Goal: Book appointment/travel/reservation

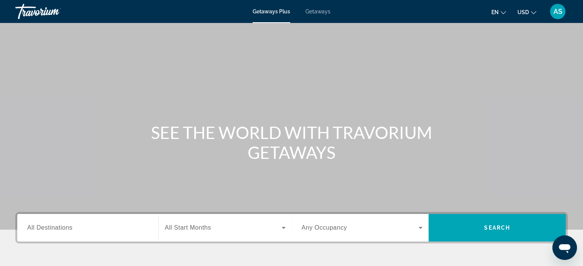
drag, startPoint x: 41, startPoint y: 140, endPoint x: 53, endPoint y: 123, distance: 20.9
click at [53, 123] on div "SEE THE WORLD WITH TRAVORIUM GETAWAYS" at bounding box center [291, 143] width 583 height 40
click at [278, 9] on span "Getaways Plus" at bounding box center [272, 11] width 38 height 6
click at [271, 15] on div "Getaways Plus Getaways en English Español Français Italiano Português русский U…" at bounding box center [291, 12] width 583 height 20
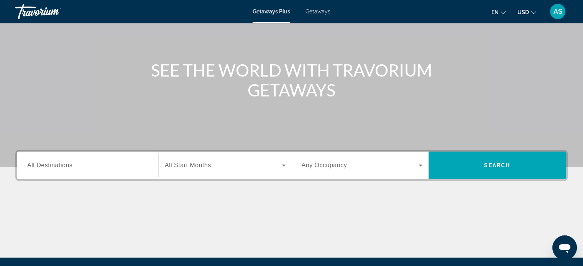
scroll to position [69, 0]
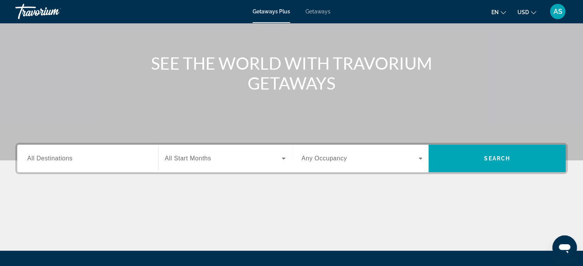
click at [65, 161] on span "All Destinations" at bounding box center [49, 158] width 45 height 7
click at [65, 161] on input "Destination All Destinations" at bounding box center [87, 159] width 121 height 9
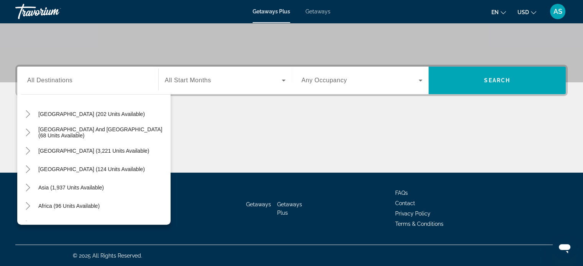
scroll to position [124, 0]
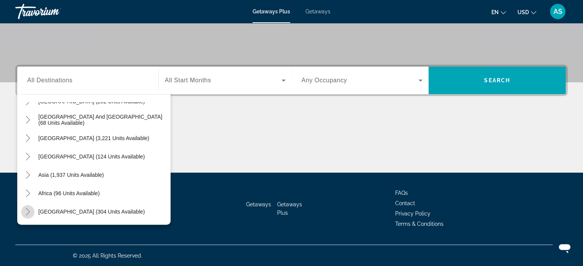
click at [29, 210] on icon "Toggle Middle East (304 units available)" at bounding box center [28, 212] width 8 height 8
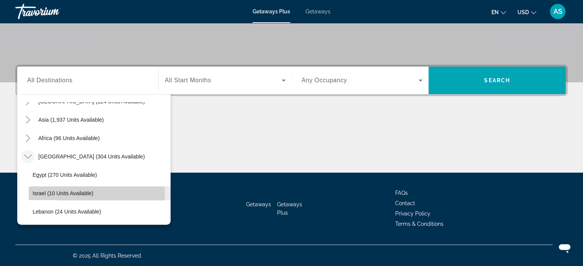
click at [62, 193] on span "Israel (10 units available)" at bounding box center [63, 194] width 61 height 6
type input "**********"
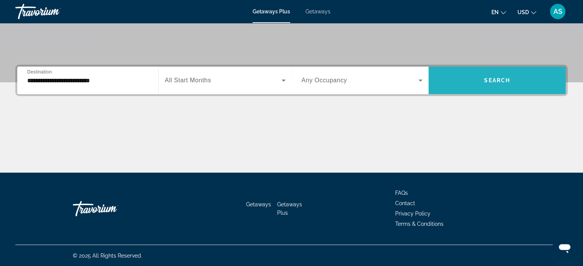
click at [488, 85] on span "Search widget" at bounding box center [497, 80] width 137 height 18
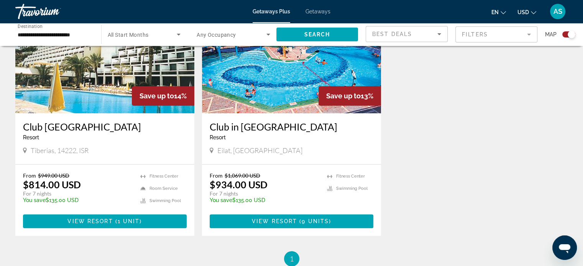
scroll to position [327, 0]
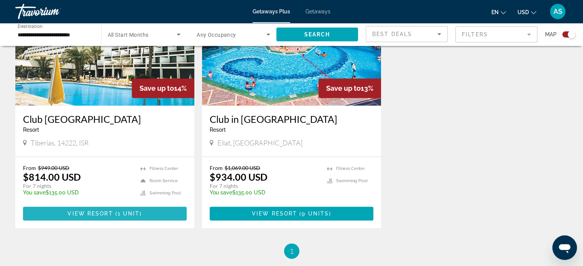
click at [92, 212] on span "View Resort" at bounding box center [89, 214] width 45 height 6
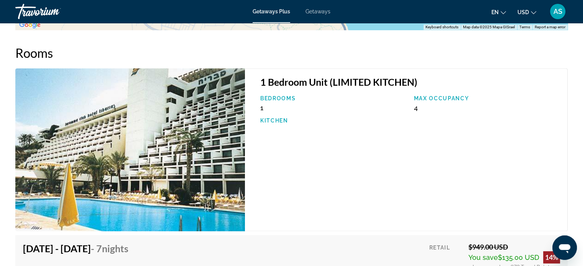
scroll to position [1083, 0]
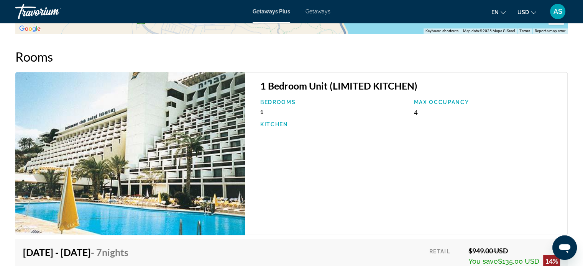
click at [533, 12] on icon "Change currency" at bounding box center [533, 12] width 5 height 5
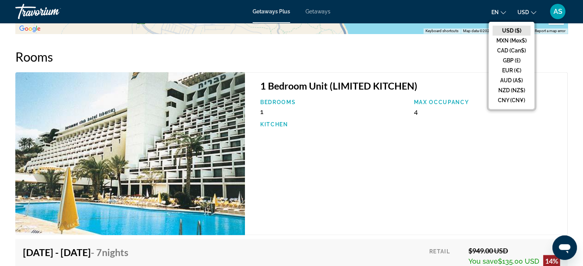
click at [520, 162] on div "1 Bedroom Unit (LIMITED KITCHEN) Bedrooms 1 Max Occupancy 4 Kitchen" at bounding box center [406, 153] width 323 height 163
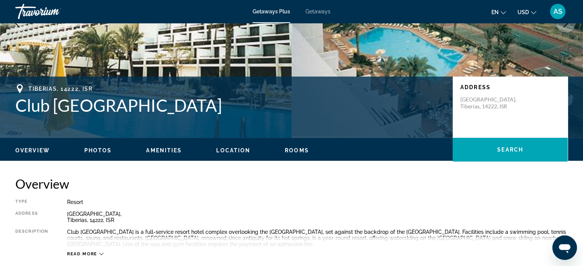
scroll to position [104, 0]
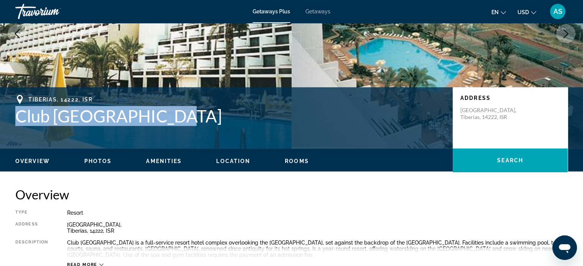
drag, startPoint x: 17, startPoint y: 115, endPoint x: 160, endPoint y: 118, distance: 143.0
click at [160, 118] on h1 "Club [GEOGRAPHIC_DATA]" at bounding box center [230, 116] width 430 height 20
click at [151, 117] on h1 "Club [GEOGRAPHIC_DATA]" at bounding box center [230, 116] width 430 height 20
drag, startPoint x: 156, startPoint y: 117, endPoint x: 3, endPoint y: 111, distance: 153.5
click at [3, 111] on div "Tiberias, 14222, ISR Club Hotel Tiberias Address [GEOGRAPHIC_DATA], ISR" at bounding box center [291, 118] width 583 height 46
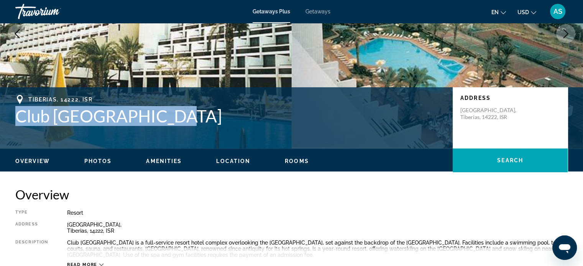
click at [10, 112] on div "Tiberias, 14222, ISR Club Hotel Tiberias Address [GEOGRAPHIC_DATA], ISR" at bounding box center [291, 118] width 583 height 46
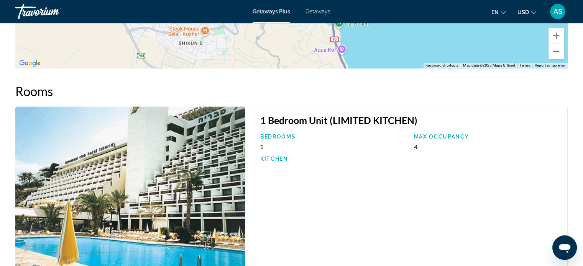
scroll to position [1011, 0]
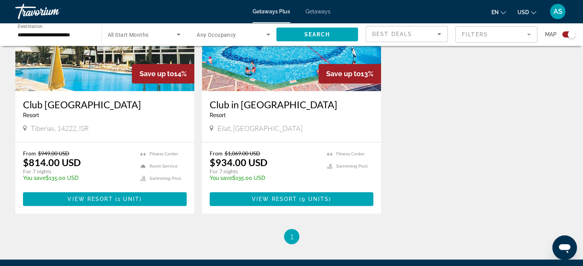
scroll to position [350, 0]
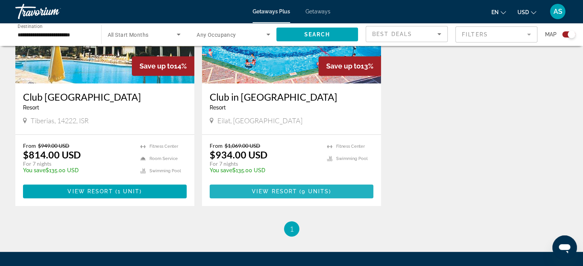
click at [291, 190] on span "View Resort" at bounding box center [274, 192] width 45 height 6
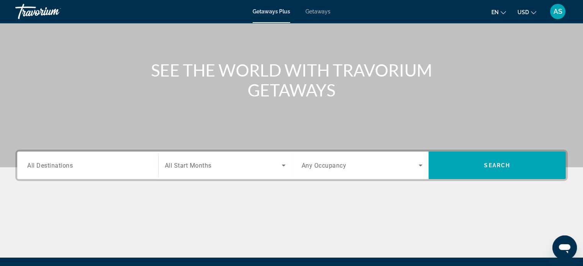
scroll to position [73, 0]
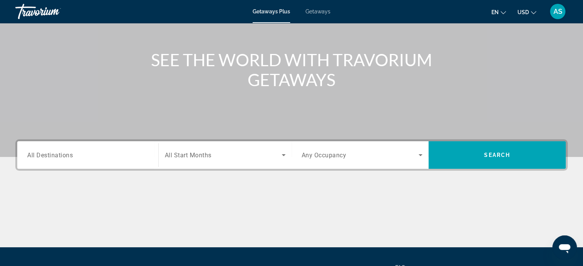
click at [105, 161] on div "Search widget" at bounding box center [87, 156] width 121 height 22
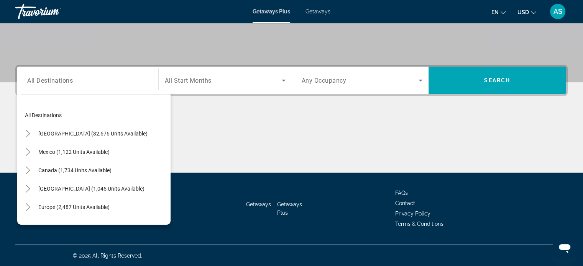
scroll to position [124, 0]
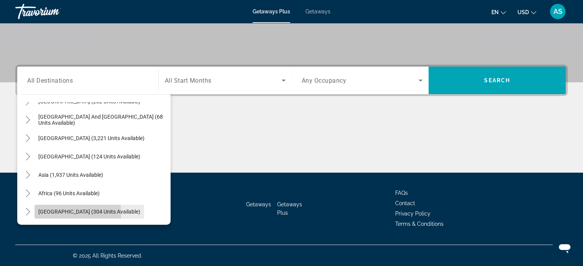
click at [60, 213] on span "[GEOGRAPHIC_DATA] (304 units available)" at bounding box center [89, 212] width 102 height 6
type input "**********"
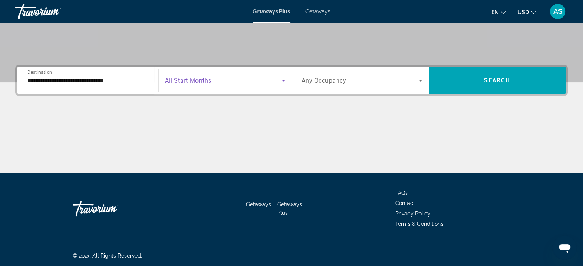
click at [280, 80] on icon "Search widget" at bounding box center [283, 80] width 9 height 9
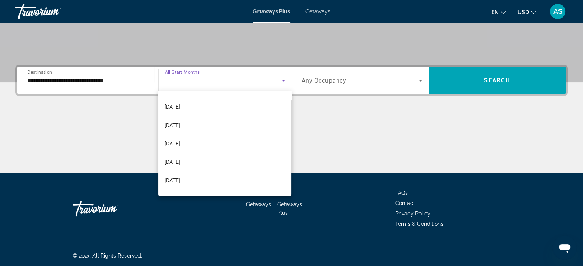
scroll to position [90, 0]
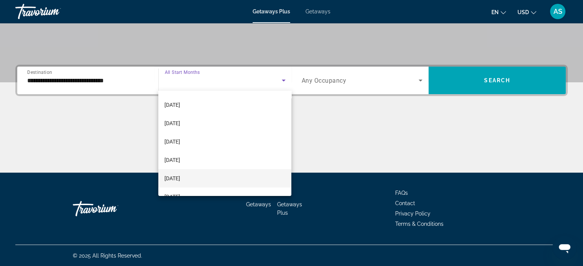
click at [179, 181] on span "[DATE]" at bounding box center [172, 178] width 16 height 9
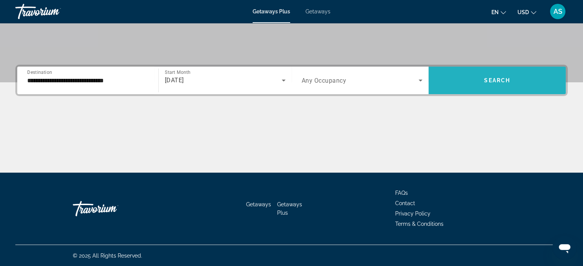
click at [483, 81] on button "Search" at bounding box center [497, 81] width 137 height 28
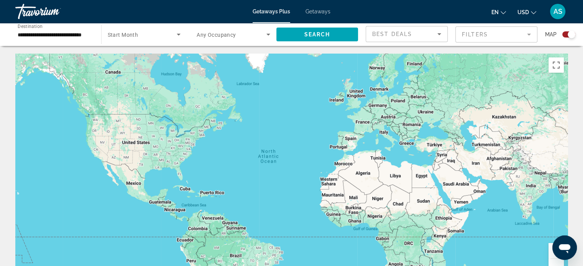
click at [319, 10] on span "Getaways" at bounding box center [318, 11] width 25 height 6
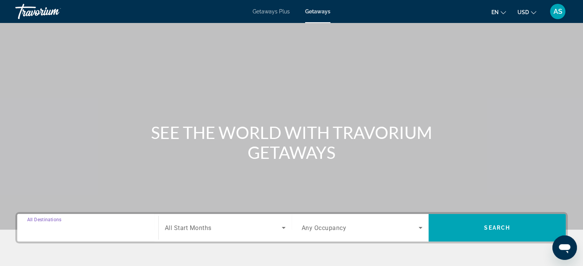
click at [99, 228] on input "Destination All Destinations" at bounding box center [87, 228] width 121 height 9
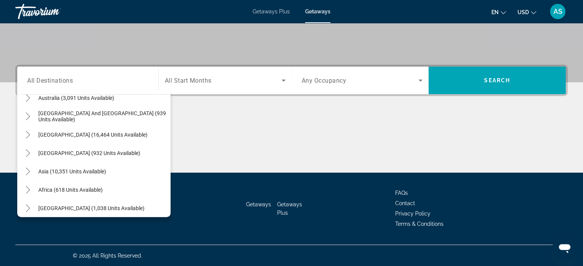
scroll to position [124, 0]
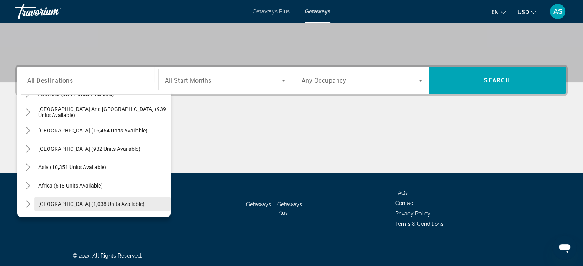
click at [95, 201] on span "[GEOGRAPHIC_DATA] (1,038 units available)" at bounding box center [91, 204] width 106 height 6
type input "**********"
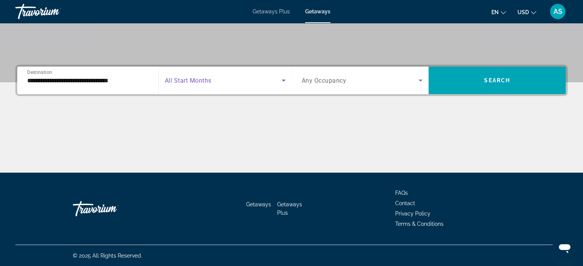
click at [282, 82] on icon "Search widget" at bounding box center [283, 80] width 9 height 9
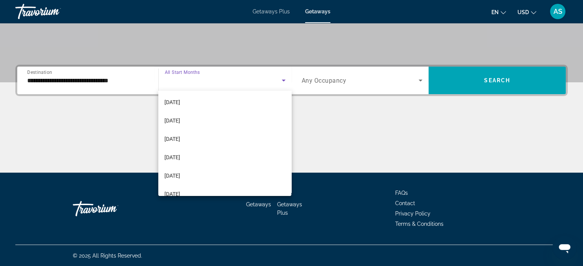
scroll to position [98, 0]
click at [370, 133] on div at bounding box center [291, 133] width 583 height 266
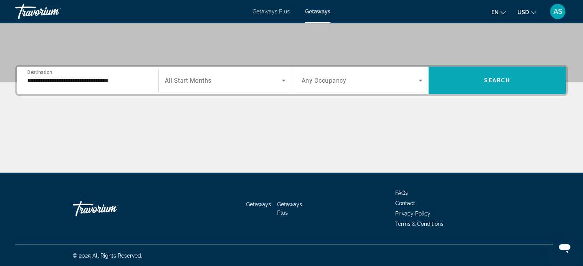
click at [508, 77] on span "Search" at bounding box center [497, 80] width 26 height 6
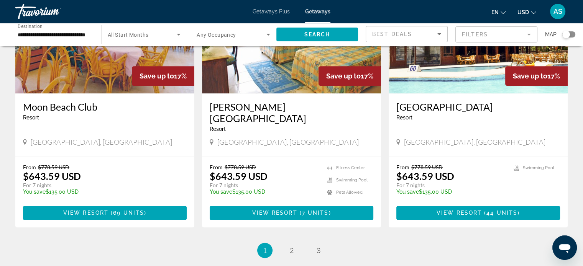
scroll to position [899, 0]
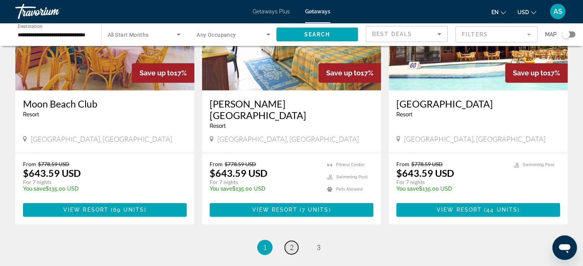
click at [288, 241] on link "page 2" at bounding box center [291, 247] width 13 height 13
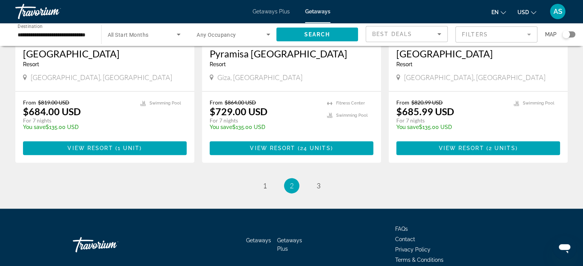
scroll to position [939, 0]
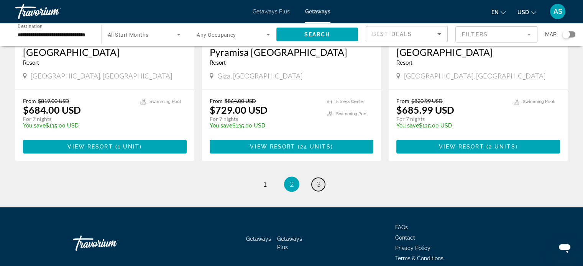
click at [317, 183] on span "3" at bounding box center [319, 184] width 4 height 8
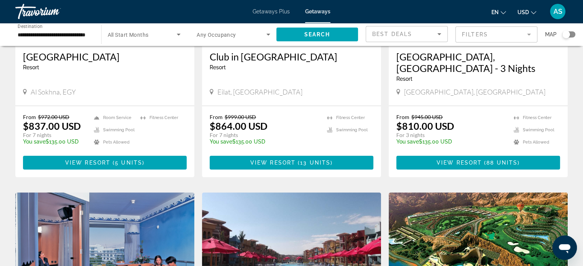
scroll to position [154, 0]
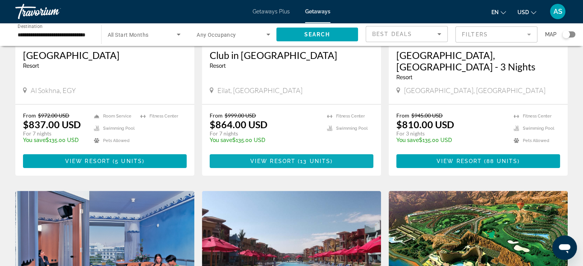
click at [268, 158] on span "View Resort" at bounding box center [272, 161] width 45 height 6
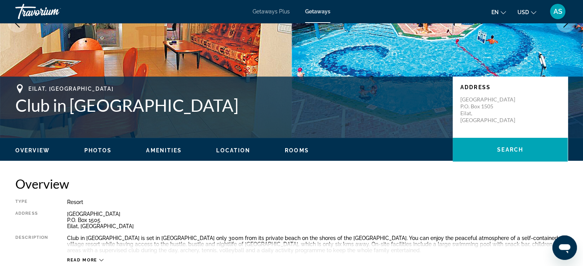
scroll to position [54, 0]
